Goal: Transaction & Acquisition: Purchase product/service

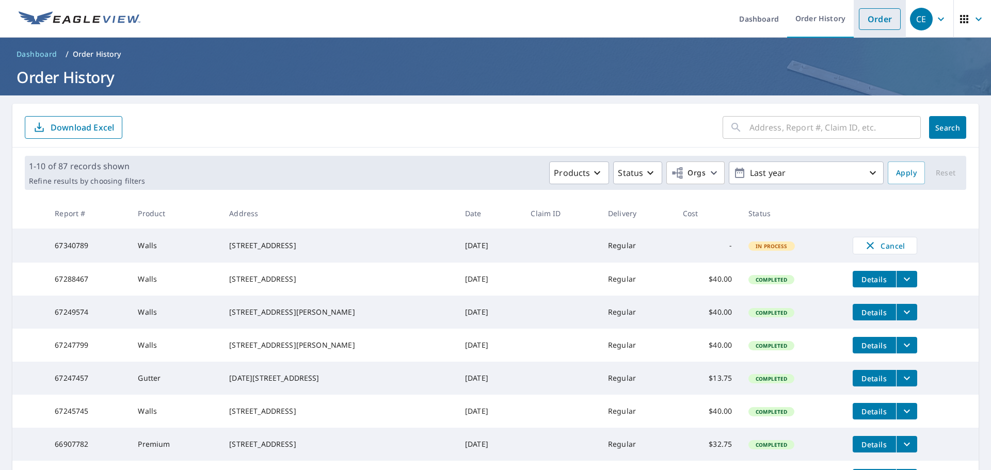
click at [869, 21] on link "Order" at bounding box center [880, 19] width 42 height 22
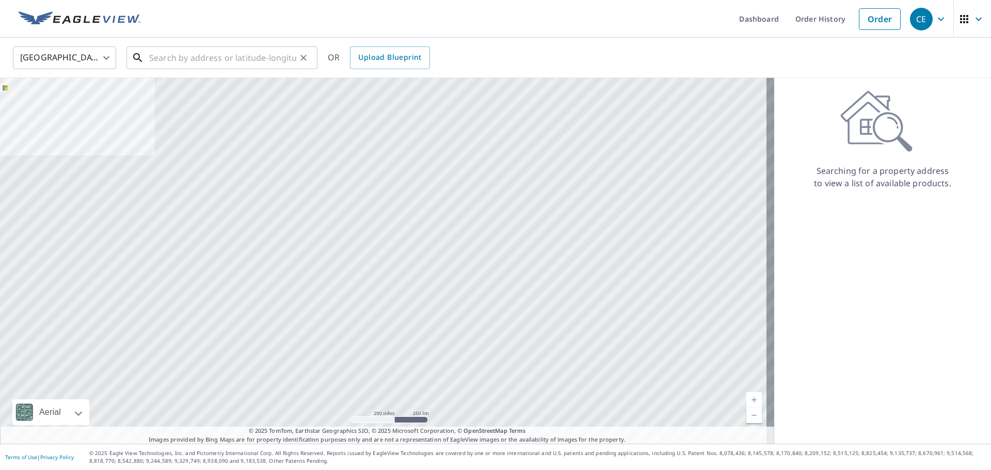
click at [244, 59] on input "text" at bounding box center [222, 57] width 147 height 29
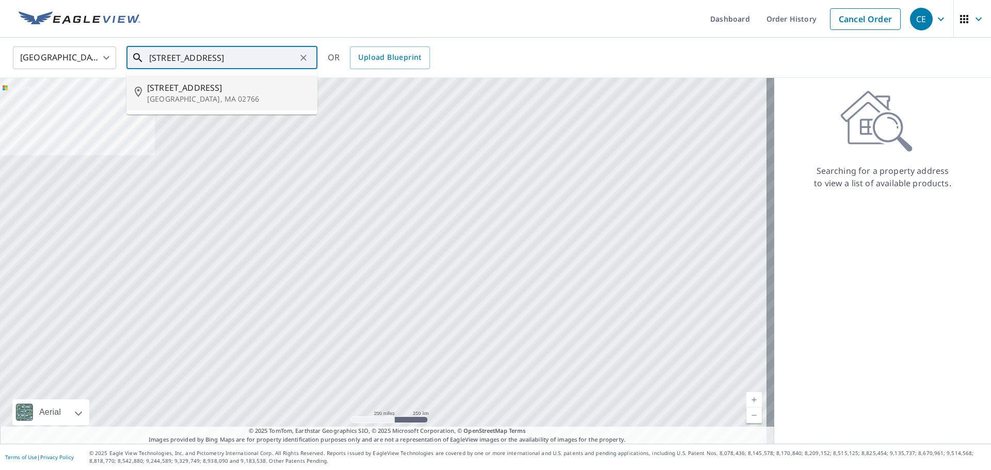
click at [174, 90] on span "[STREET_ADDRESS]" at bounding box center [228, 88] width 162 height 12
type input "[STREET_ADDRESS][PERSON_NAME]"
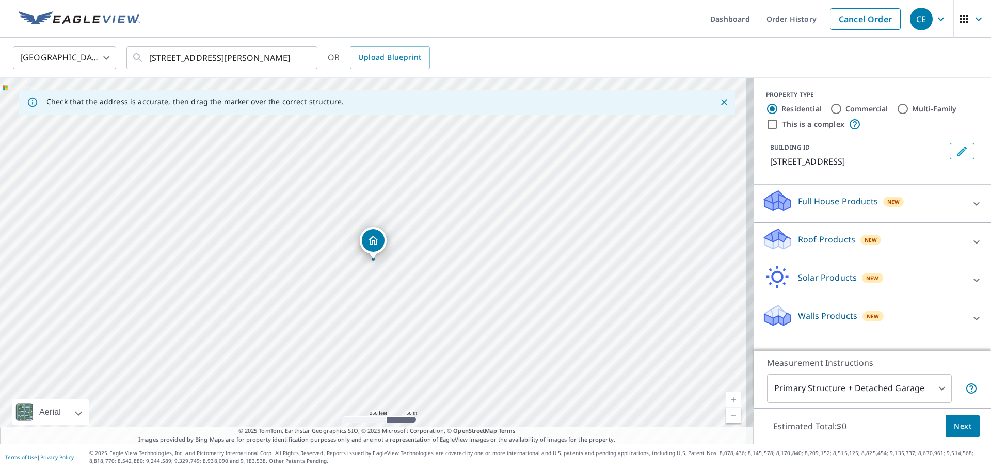
click at [801, 316] on p "Walls Products" at bounding box center [827, 316] width 59 height 12
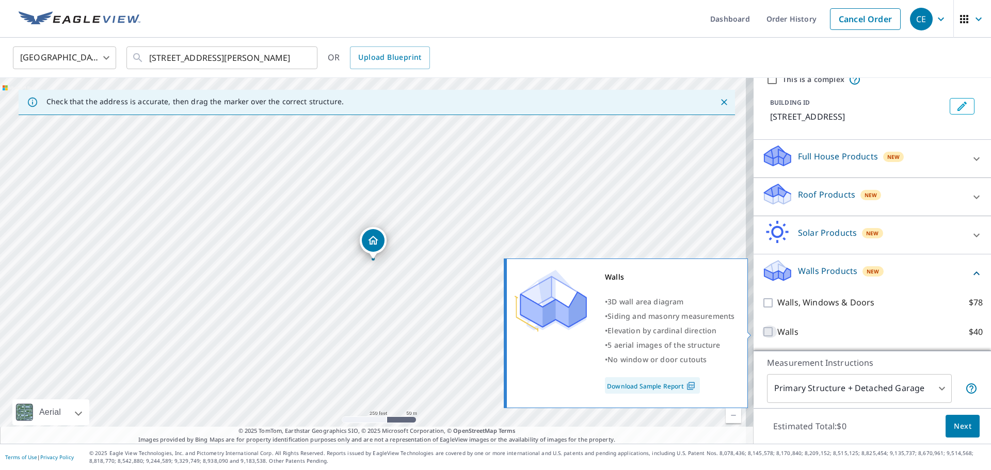
click at [763, 332] on input "Walls $40" at bounding box center [769, 332] width 15 height 12
checkbox input "true"
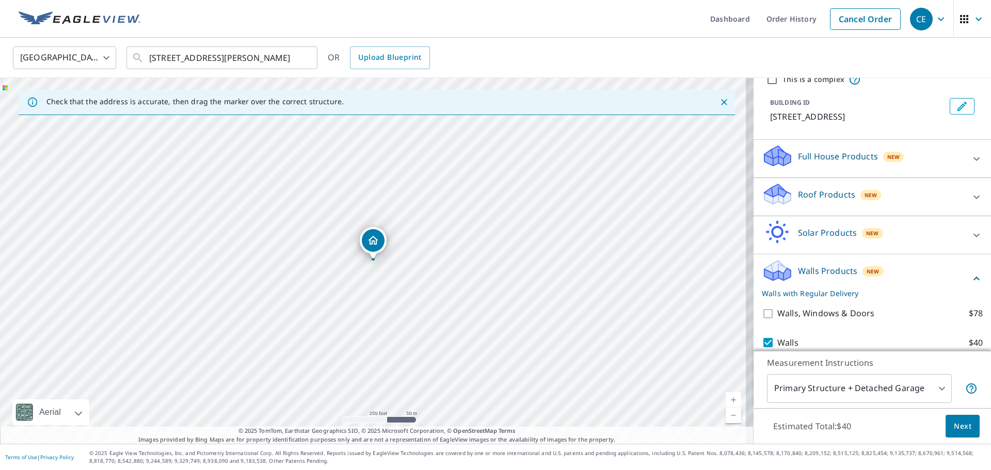
click at [954, 421] on span "Next" at bounding box center [963, 426] width 18 height 13
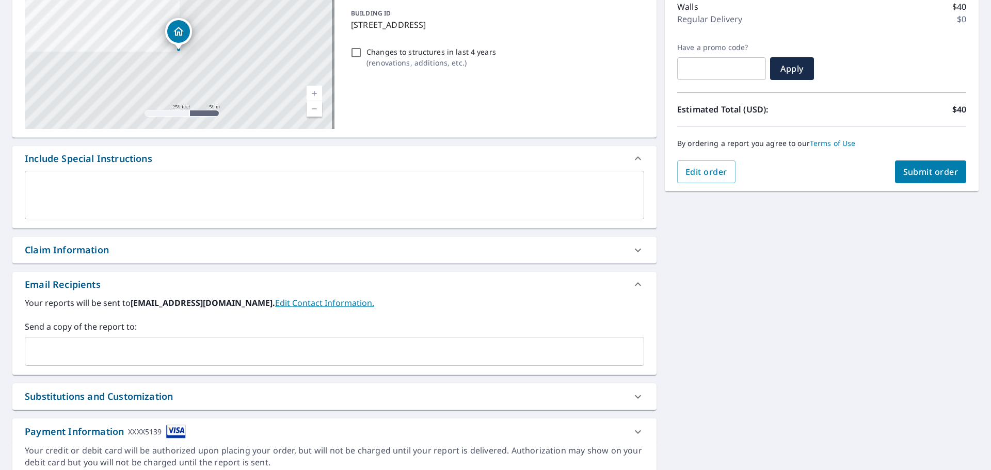
scroll to position [155, 0]
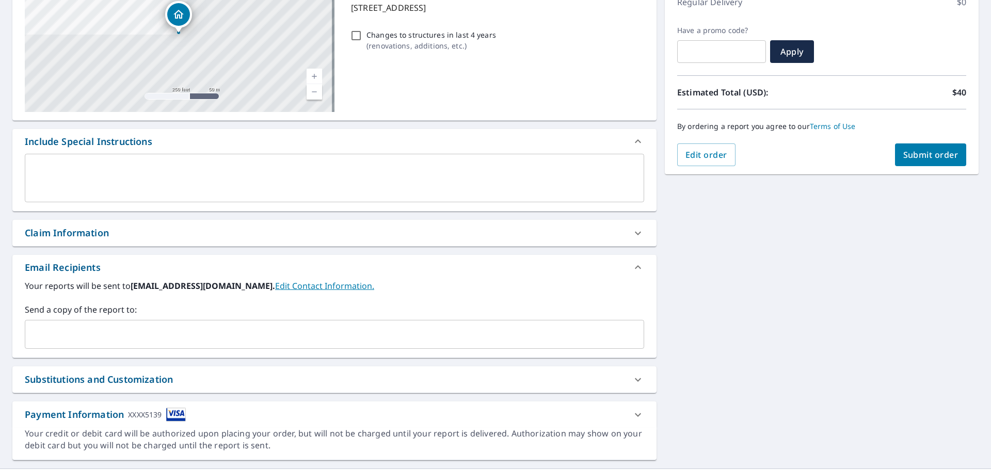
click at [126, 337] on input "text" at bounding box center [326, 335] width 595 height 20
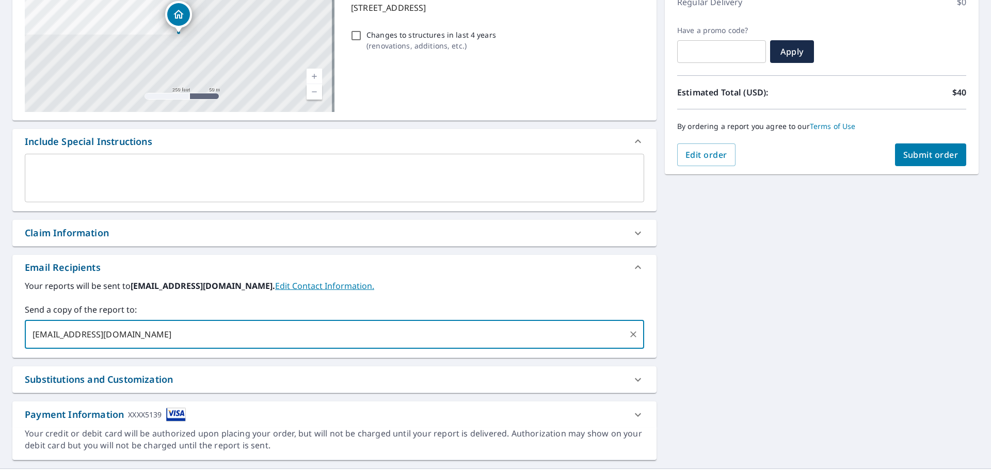
type input "[EMAIL_ADDRESS][DOMAIN_NAME]"
click at [912, 161] on button "Submit order" at bounding box center [931, 154] width 72 height 23
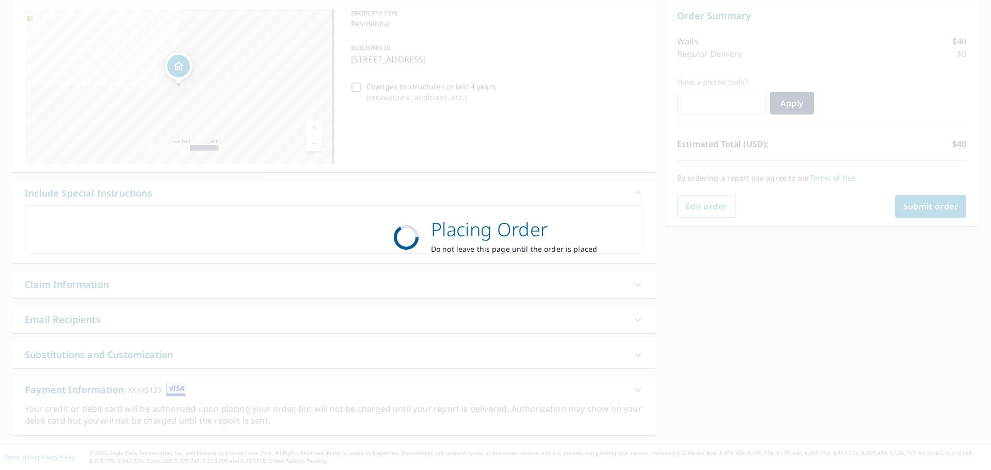
scroll to position [103, 0]
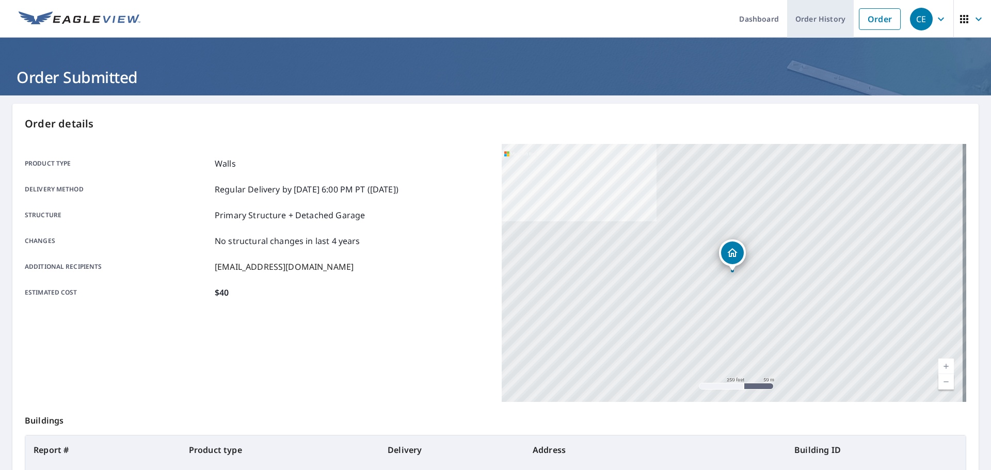
click at [812, 22] on link "Order History" at bounding box center [820, 19] width 67 height 38
